Goal: Transaction & Acquisition: Purchase product/service

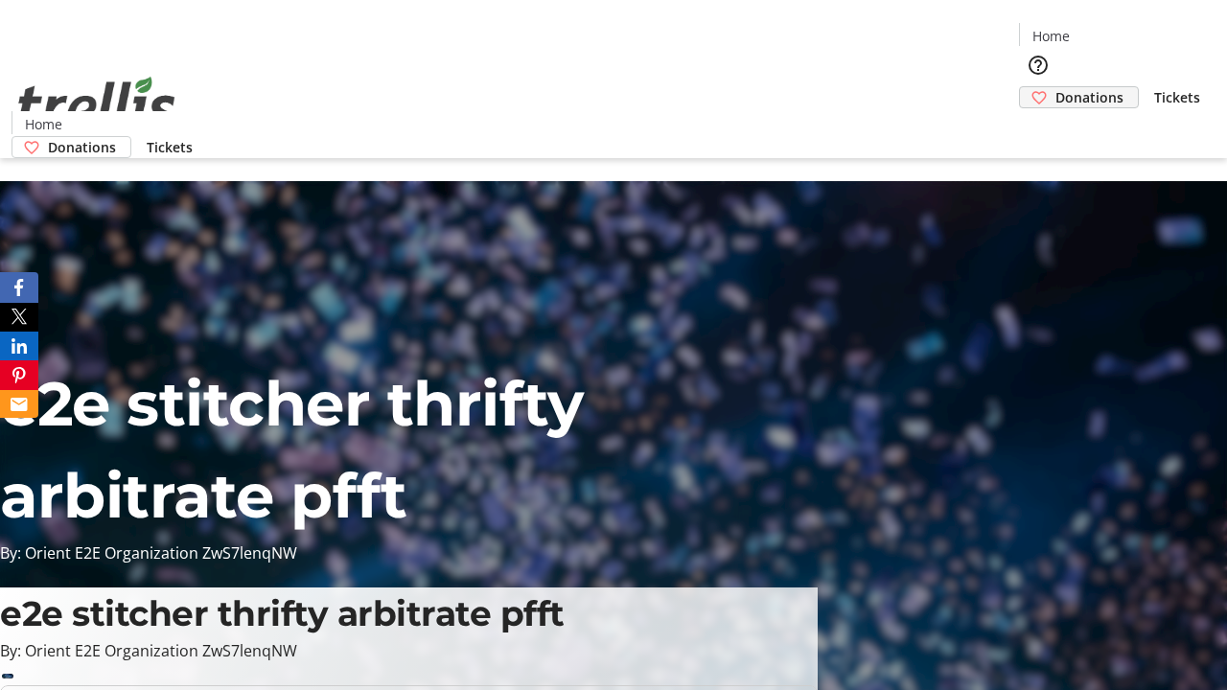
click at [1055, 87] on span "Donations" at bounding box center [1089, 97] width 68 height 20
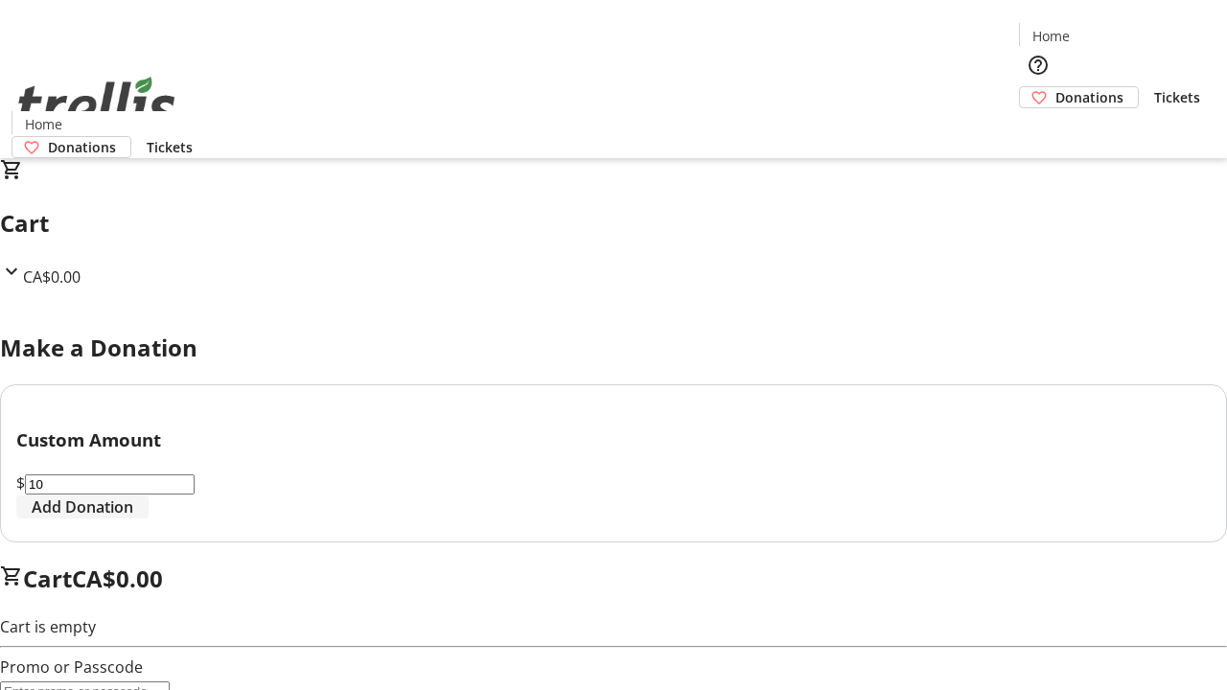
click at [133, 519] on span "Add Donation" at bounding box center [83, 507] width 102 height 23
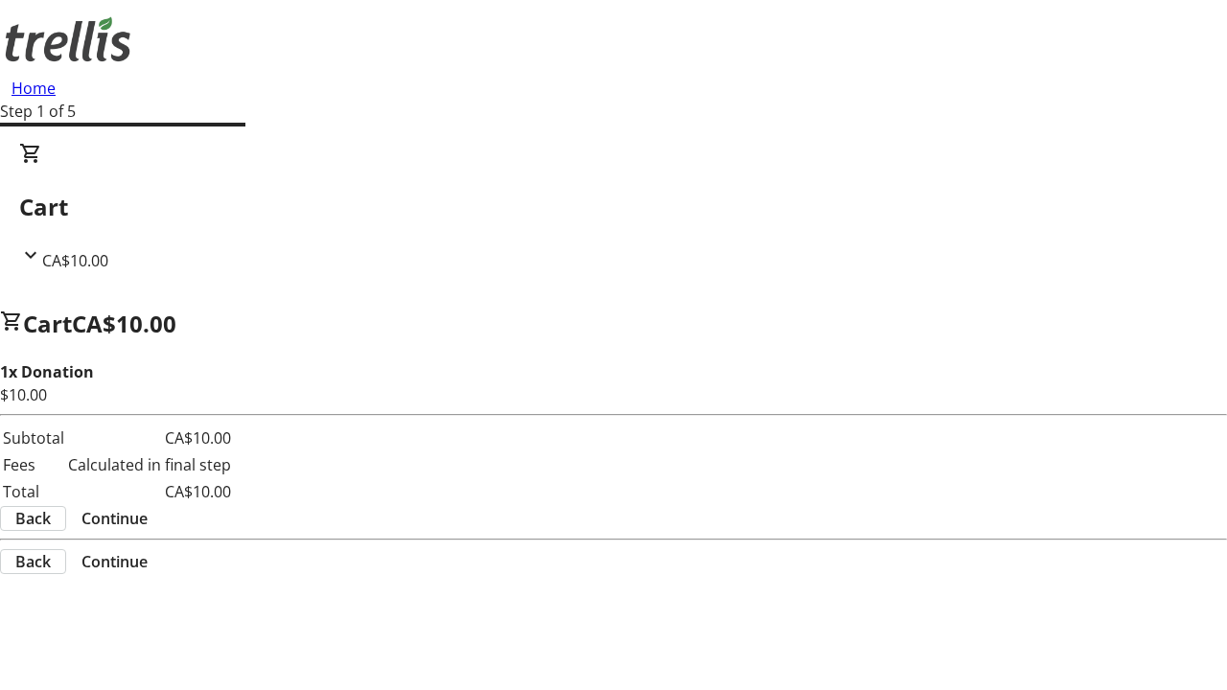
select select "CA"
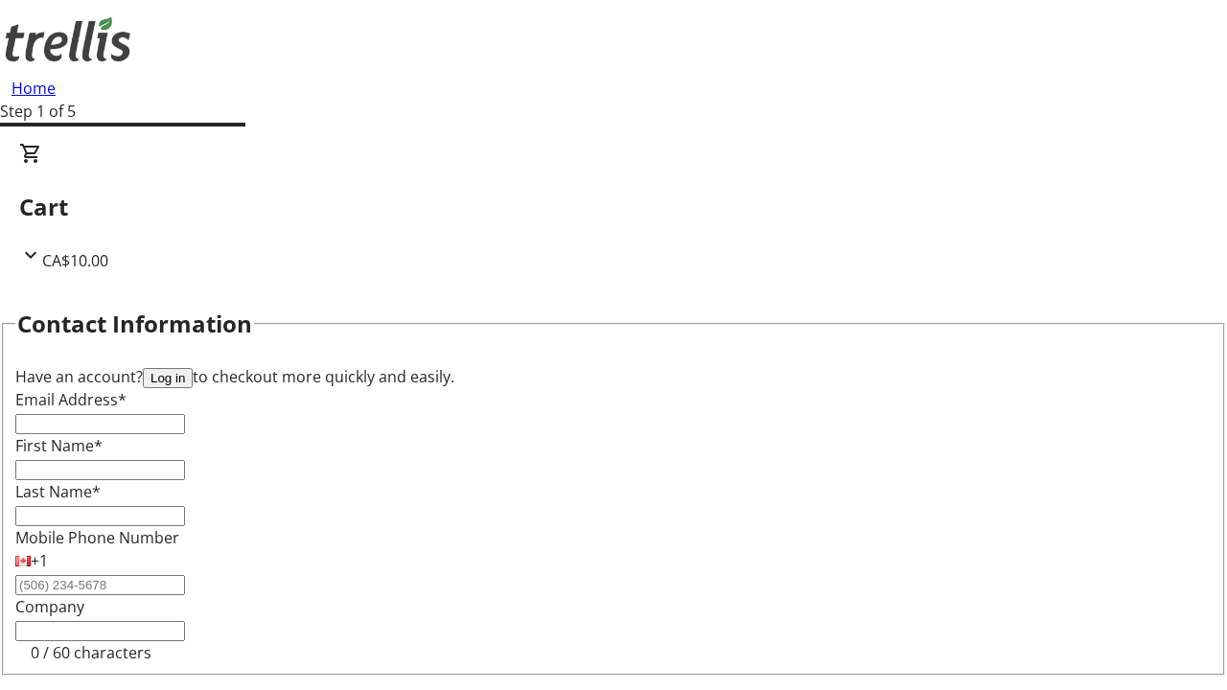
click at [193, 368] on button "Log in" at bounding box center [168, 378] width 50 height 20
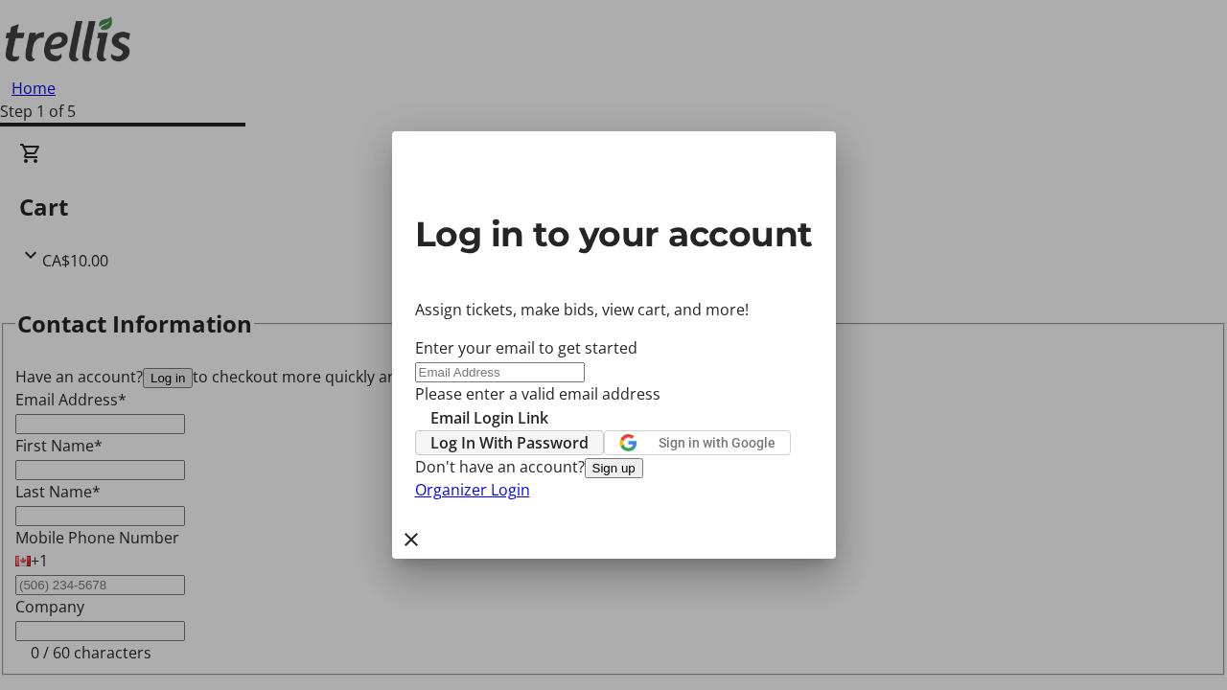
click at [588, 431] on span "Log In With Password" at bounding box center [509, 442] width 158 height 23
